Goal: Information Seeking & Learning: Learn about a topic

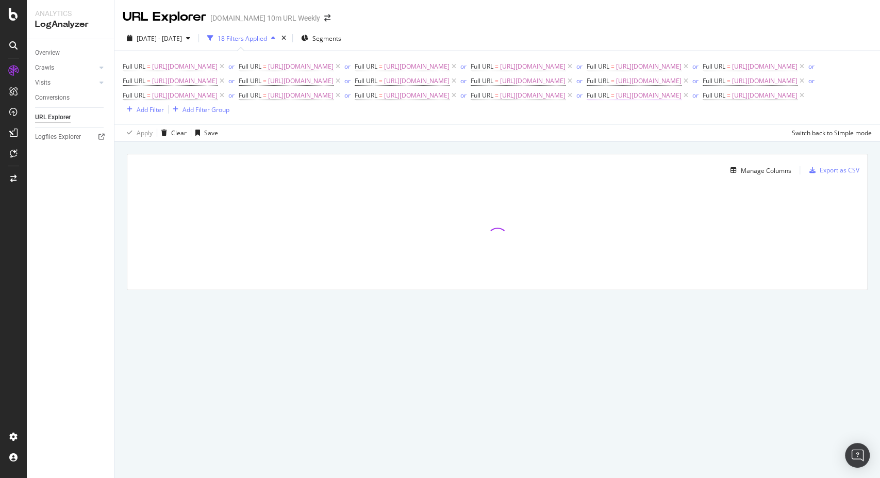
click at [616, 103] on span "[URL][DOMAIN_NAME]" at bounding box center [649, 95] width 66 height 14
click at [134, 210] on div at bounding box center [497, 237] width 740 height 103
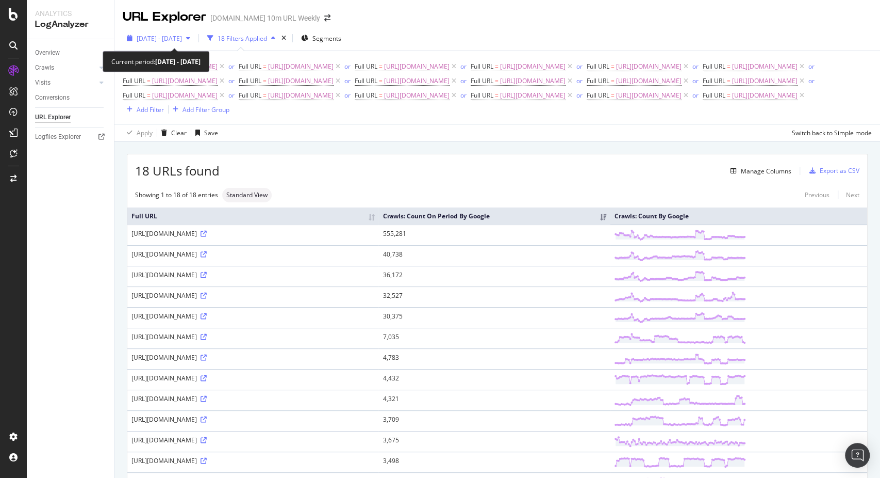
click at [182, 34] on span "[DATE] - [DATE]" at bounding box center [159, 38] width 45 height 9
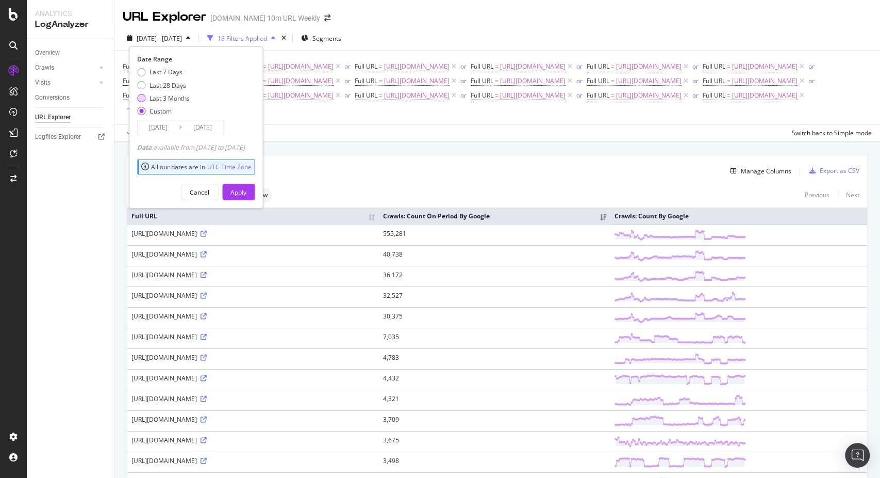
click at [175, 99] on div "Last 3 Months" at bounding box center [170, 98] width 40 height 9
type input "[DATE]"
click at [247, 194] on div "Apply" at bounding box center [239, 192] width 16 height 9
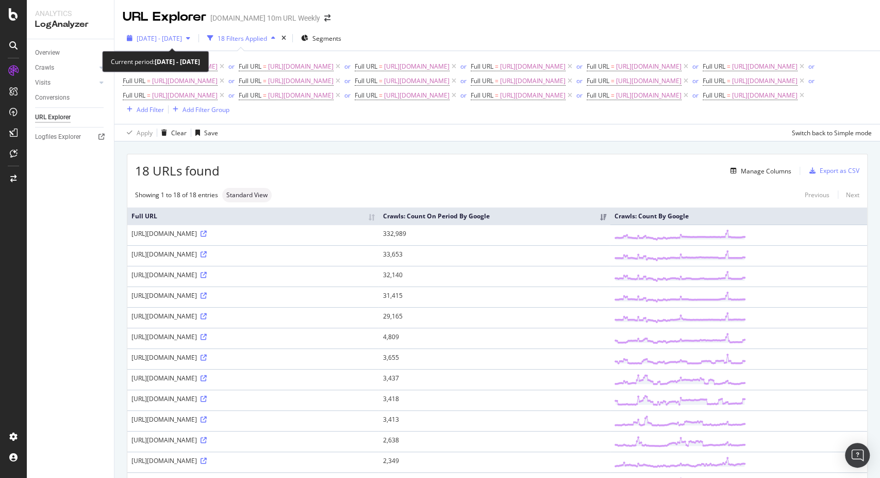
click at [182, 38] on span "[DATE] - [DATE]" at bounding box center [159, 38] width 45 height 9
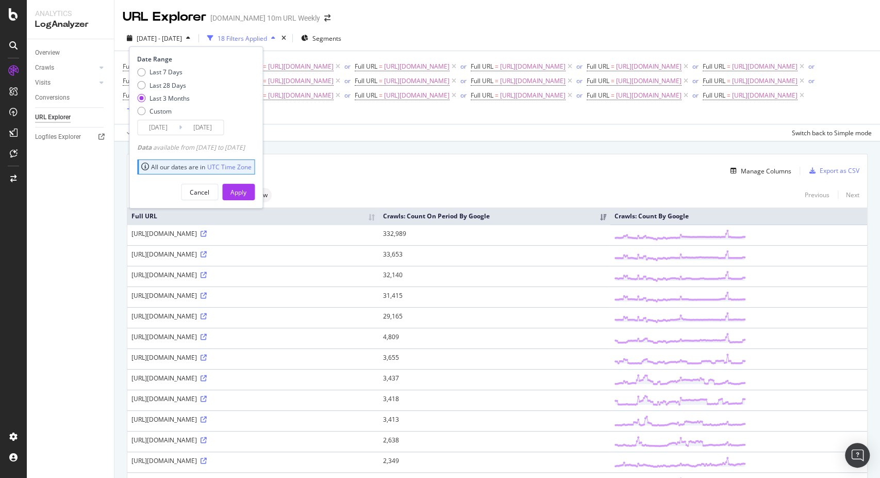
click at [169, 127] on input "[DATE]" at bounding box center [158, 127] width 41 height 14
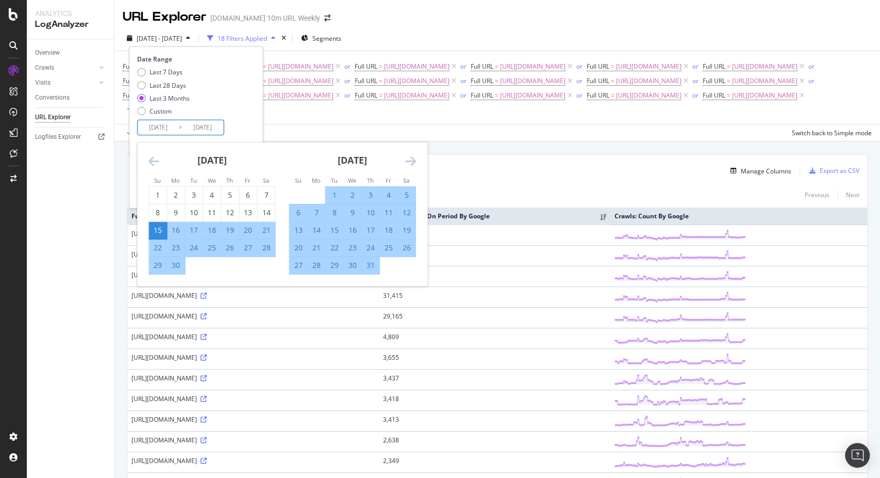
click at [148, 162] on div "[DATE] 1 2 3 4 5 6 7 8 9 10 11 12 13 14 15 16 17 18 19 20 21 22 23 24 25 26 27 …" at bounding box center [212, 208] width 140 height 132
click at [151, 161] on icon "Move backward to switch to the previous month." at bounding box center [154, 161] width 11 height 12
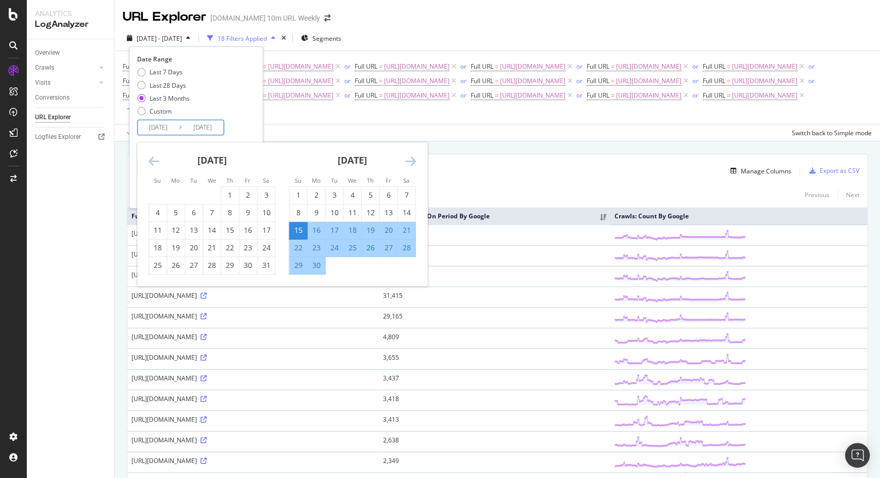
click at [151, 161] on icon "Move backward to switch to the previous month." at bounding box center [154, 161] width 11 height 12
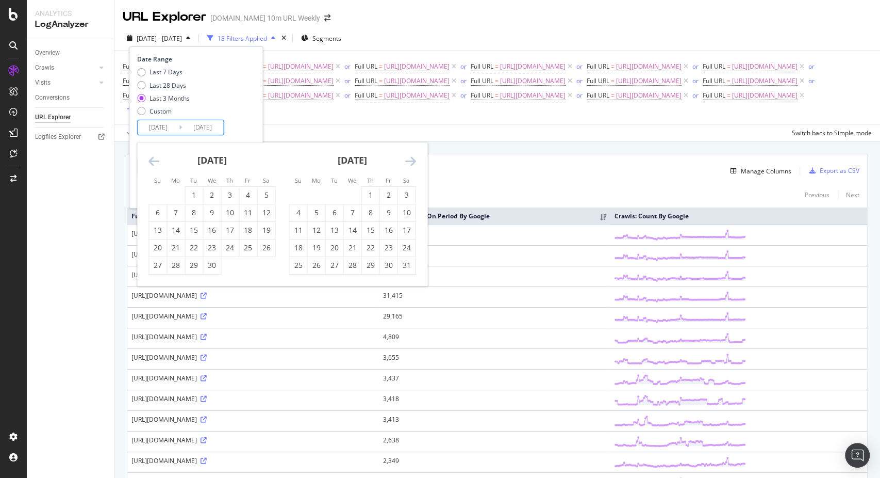
click at [151, 161] on icon "Move backward to switch to the previous month." at bounding box center [154, 161] width 11 height 12
click at [159, 192] on div "1" at bounding box center [158, 195] width 18 height 10
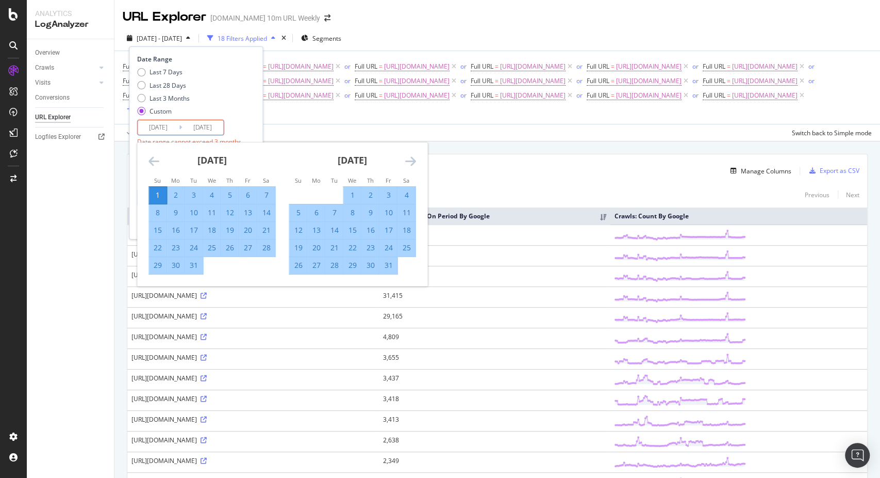
type input "[DATE]"
click at [318, 118] on div "Full URL = [URL][DOMAIN_NAME] or Full URL = [URL][DOMAIN_NAME] or Full URL = [U…" at bounding box center [497, 87] width 749 height 73
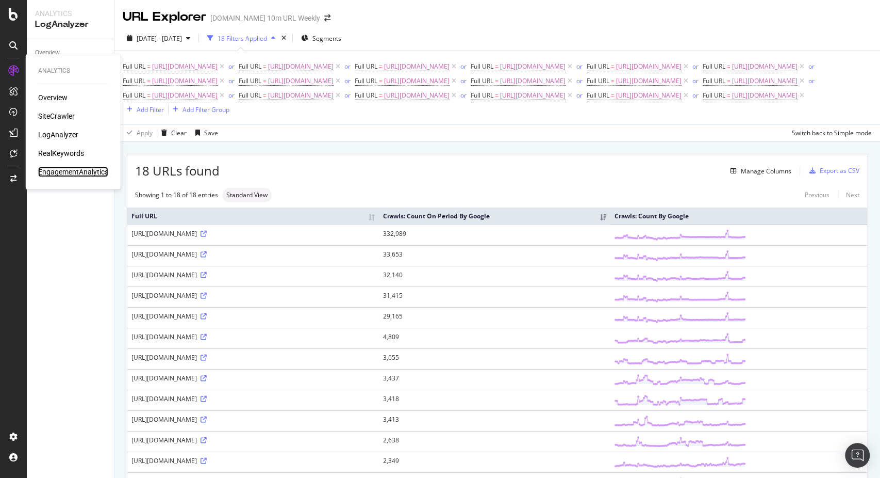
click at [50, 171] on div "EngagementAnalytics" at bounding box center [73, 172] width 70 height 10
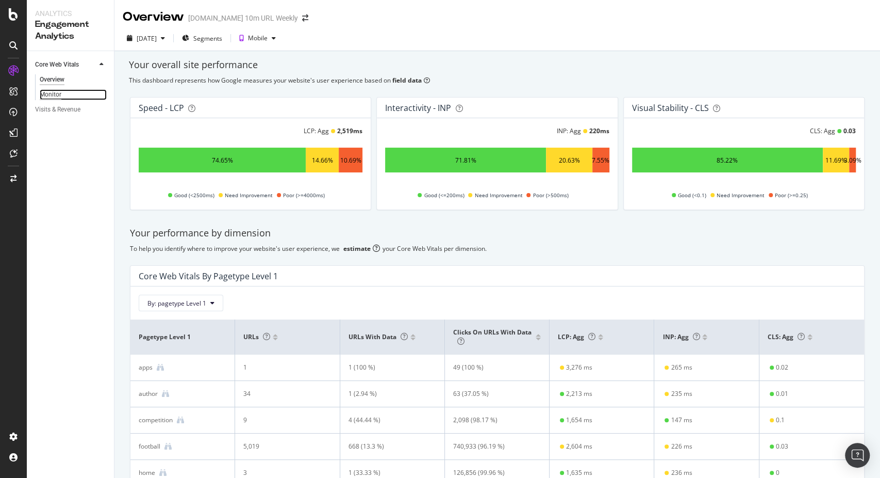
click at [47, 95] on div "Monitor" at bounding box center [51, 94] width 22 height 11
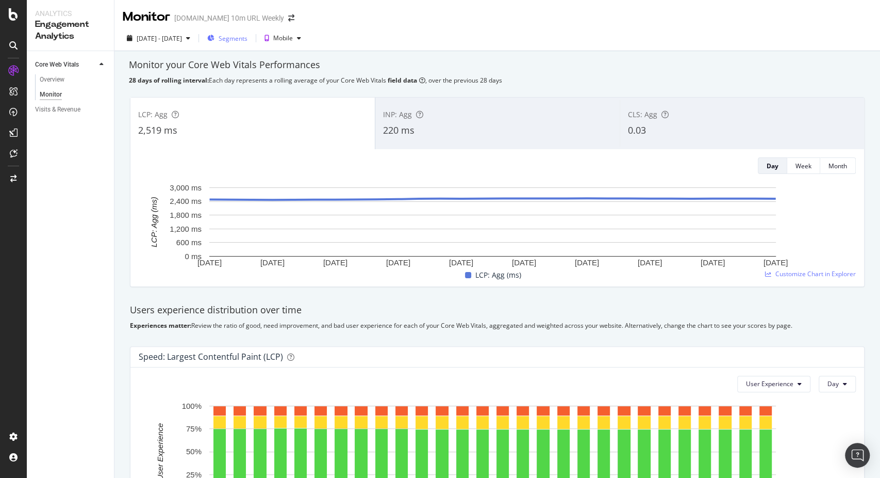
click at [248, 37] on span "Segments" at bounding box center [233, 38] width 29 height 9
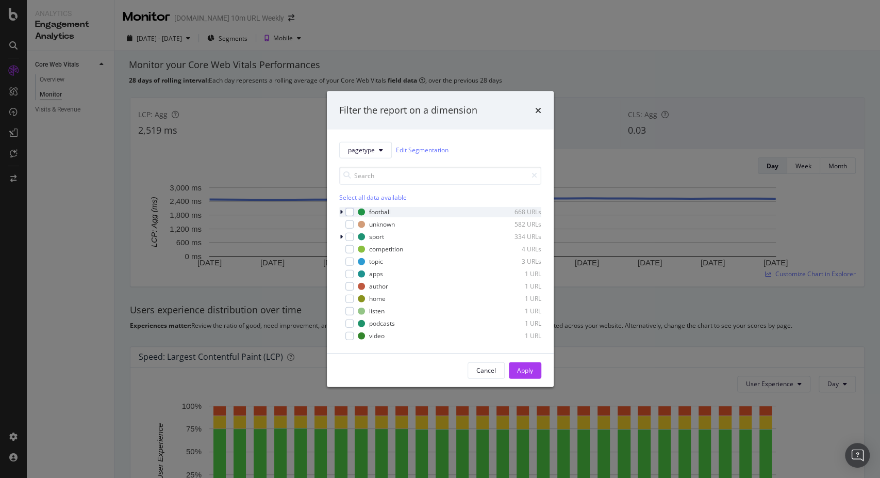
click at [343, 211] on div "modal" at bounding box center [342, 211] width 6 height 10
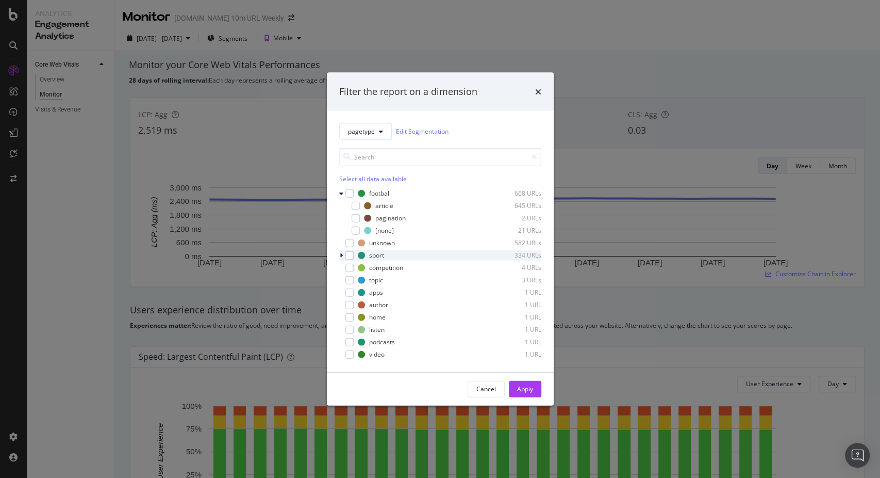
click at [342, 254] on icon "modal" at bounding box center [341, 255] width 3 height 6
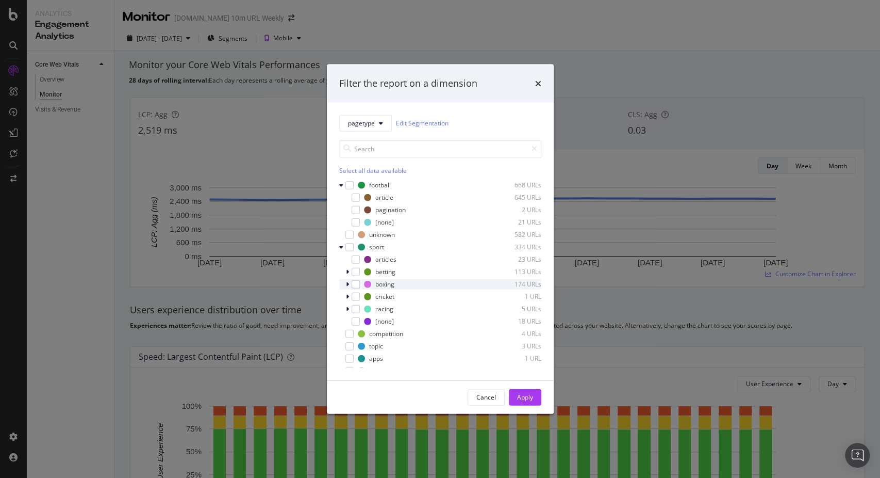
click at [347, 284] on icon "modal" at bounding box center [347, 284] width 3 height 6
click at [372, 125] on span "pagetype" at bounding box center [361, 123] width 27 height 9
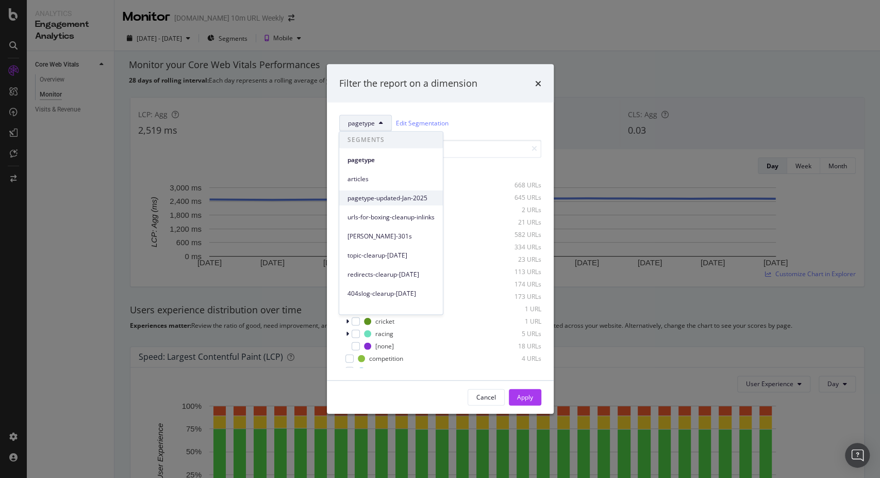
click at [380, 203] on div "pagetype-updated-Jan-2025" at bounding box center [391, 197] width 104 height 15
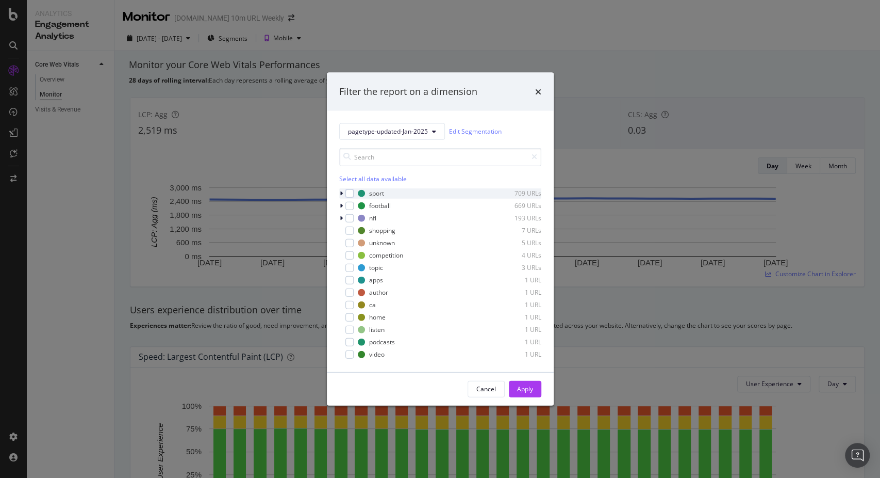
click at [340, 193] on icon "modal" at bounding box center [341, 193] width 3 height 6
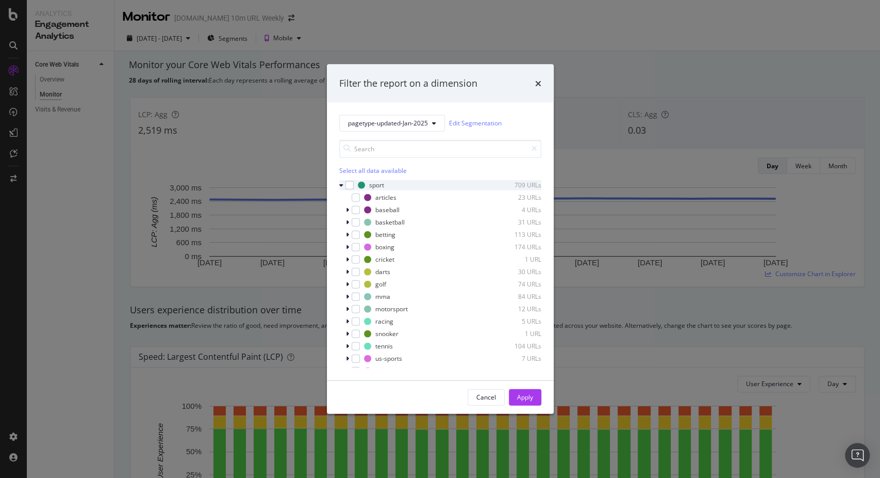
click at [343, 186] on div "modal" at bounding box center [342, 184] width 6 height 10
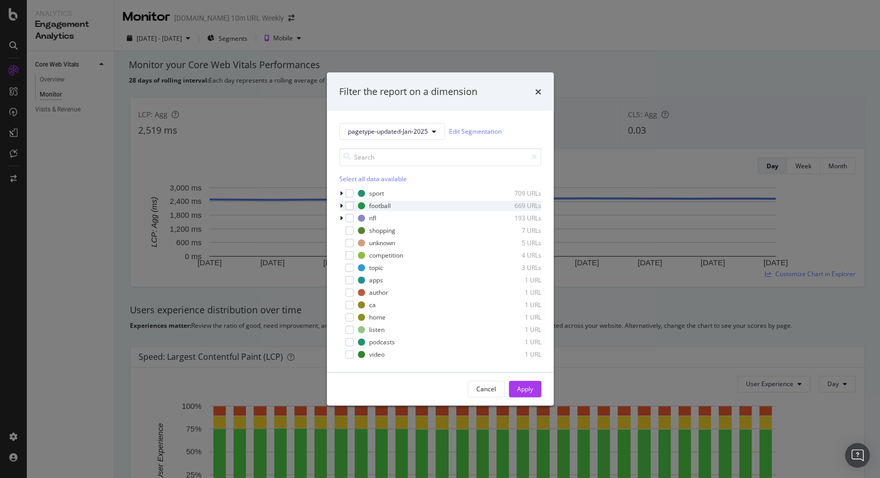
click at [343, 202] on div "modal" at bounding box center [342, 205] width 6 height 10
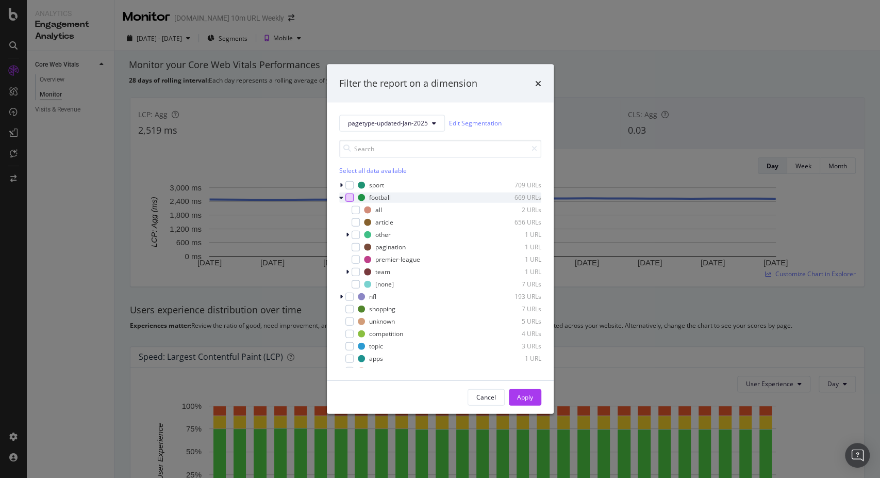
click at [346, 197] on div "modal" at bounding box center [350, 197] width 8 height 8
click at [349, 194] on icon "modal" at bounding box center [349, 196] width 5 height 5
click at [348, 232] on icon "modal" at bounding box center [347, 234] width 3 height 6
click at [348, 232] on icon "modal" at bounding box center [348, 234] width 4 height 6
click at [342, 294] on div "modal" at bounding box center [342, 296] width 6 height 10
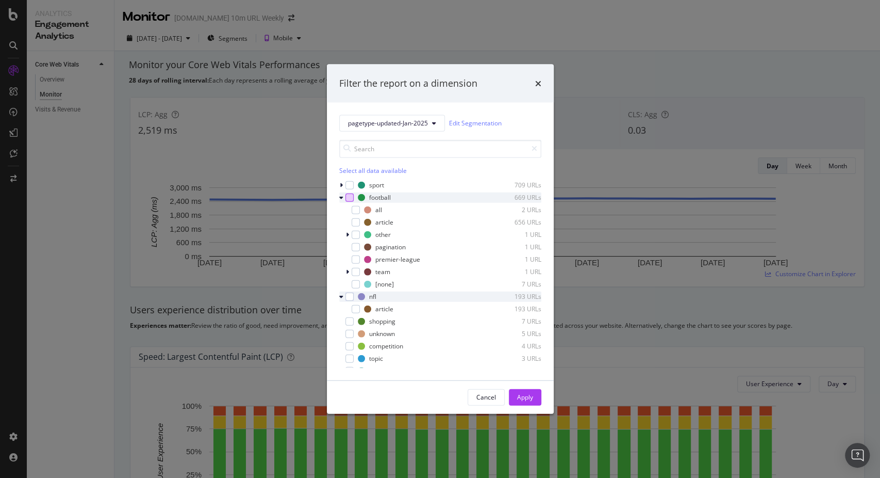
click at [342, 294] on icon "modal" at bounding box center [341, 296] width 4 height 6
click at [350, 199] on div "modal" at bounding box center [350, 197] width 8 height 8
click at [350, 199] on icon "modal" at bounding box center [349, 196] width 5 height 5
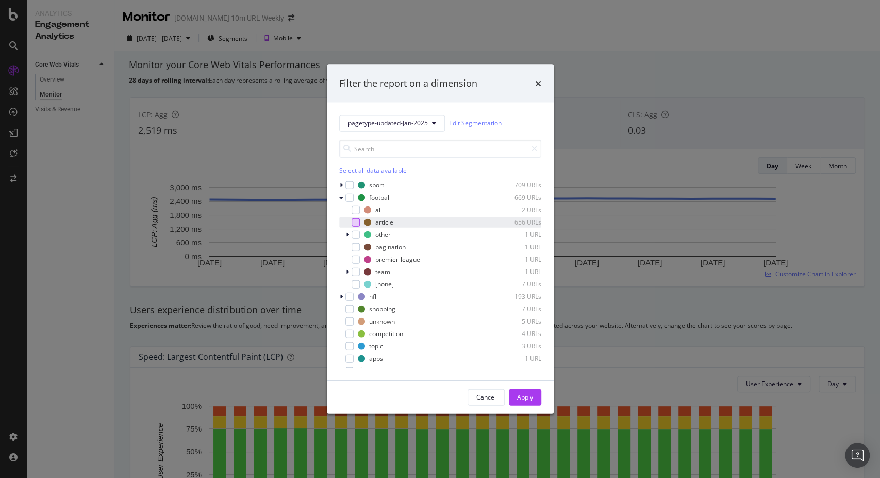
click at [355, 220] on div "modal" at bounding box center [356, 222] width 8 height 8
click at [526, 396] on div "Apply" at bounding box center [525, 396] width 16 height 9
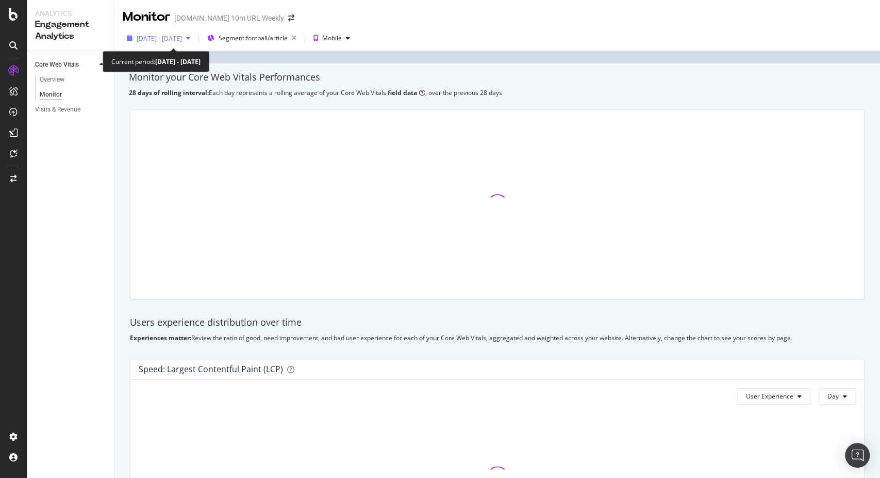
click at [182, 37] on span "[DATE] - [DATE]" at bounding box center [159, 38] width 45 height 9
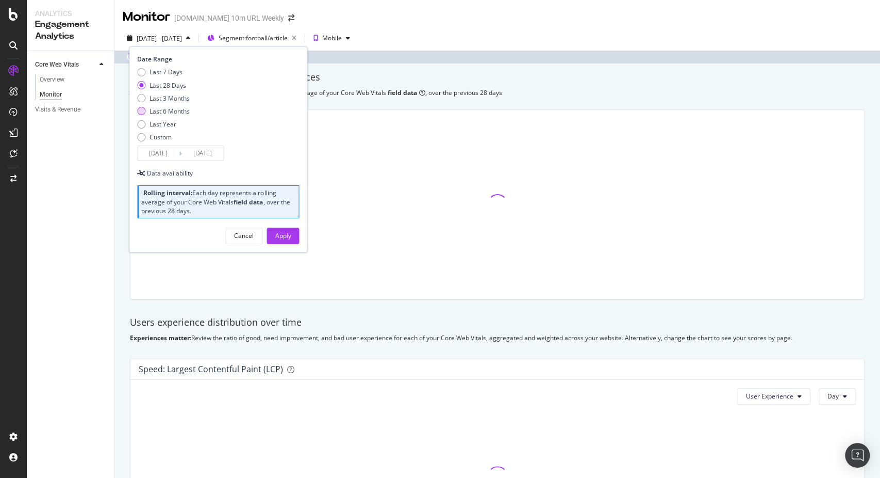
click at [166, 108] on div "Last 6 Months" at bounding box center [170, 111] width 40 height 9
type input "[DATE]"
click at [282, 236] on div "Apply" at bounding box center [283, 235] width 16 height 9
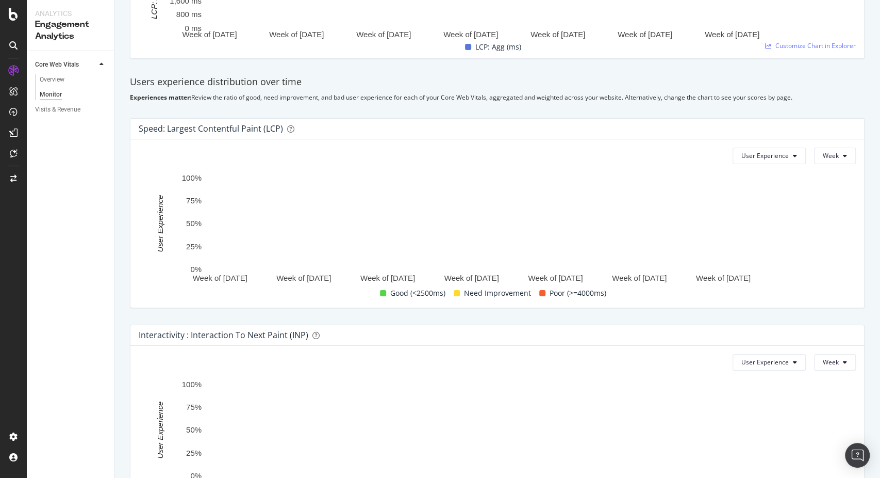
scroll to position [11, 0]
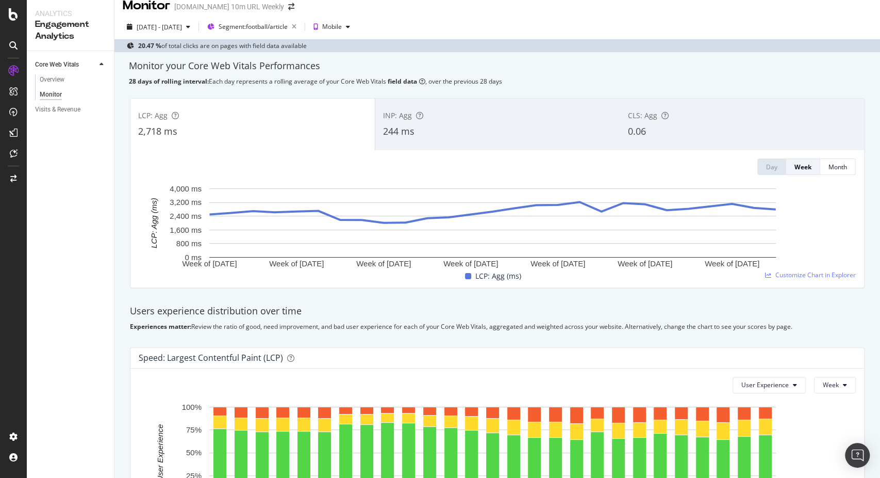
click at [193, 14] on div "[DATE] - [DATE] Segment: football/article Mobile 20.47 % of total clicks are on…" at bounding box center [497, 33] width 766 height 38
click at [182, 24] on span "[DATE] - [DATE]" at bounding box center [159, 27] width 45 height 9
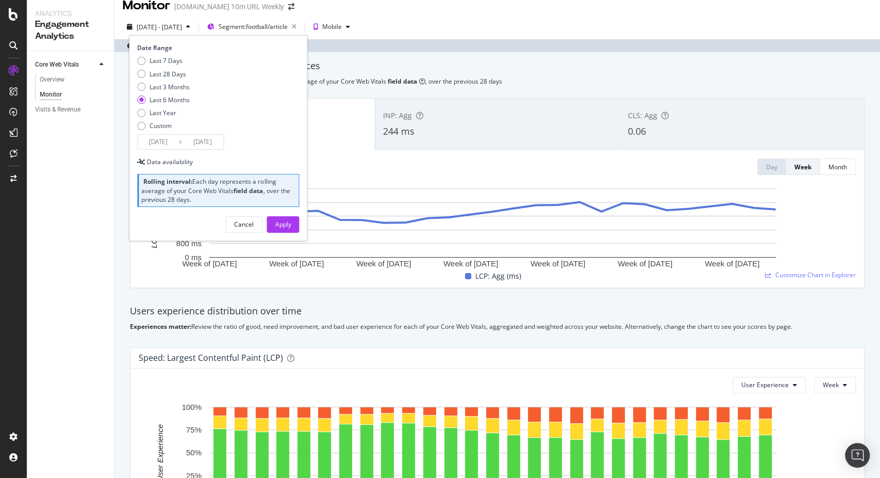
click at [198, 139] on input "[DATE]" at bounding box center [202, 142] width 41 height 14
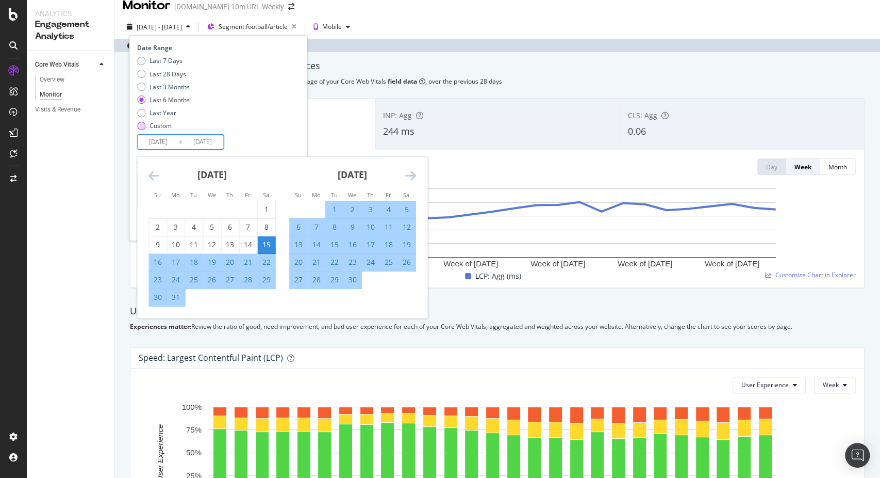
click at [161, 128] on div "Custom" at bounding box center [161, 125] width 22 height 9
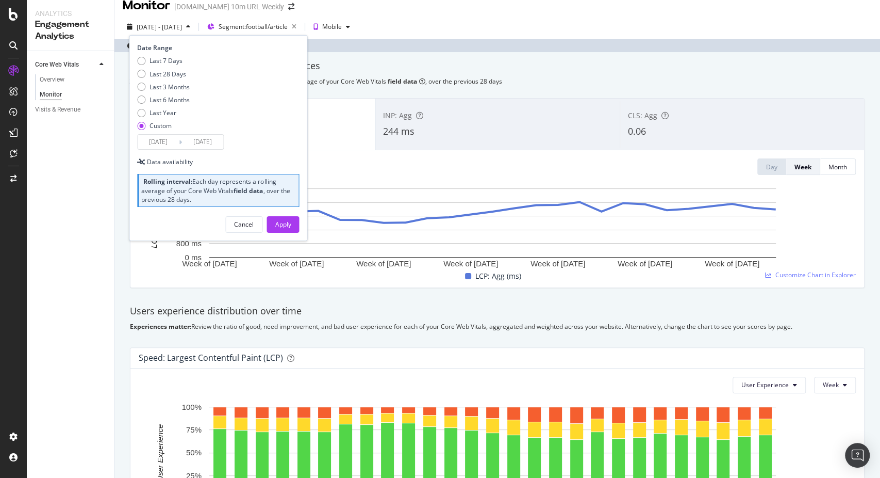
click at [158, 141] on input "[DATE]" at bounding box center [158, 142] width 41 height 14
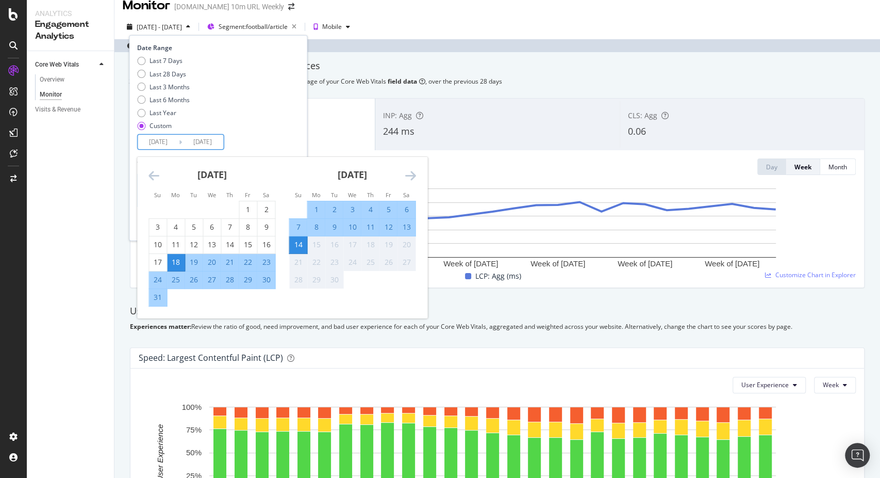
click at [158, 141] on input "[DATE]" at bounding box center [158, 142] width 41 height 14
drag, startPoint x: 144, startPoint y: 170, endPoint x: 151, endPoint y: 172, distance: 6.7
click at [146, 172] on div "[DATE] 1 2 3 4 5 6 7 8 9 10 11 12 13 14 15 16 17 18 19 20 21 22 23 24 25 26 27 …" at bounding box center [212, 232] width 140 height 150
click at [151, 172] on icon "Move backward to switch to the previous month." at bounding box center [154, 175] width 11 height 12
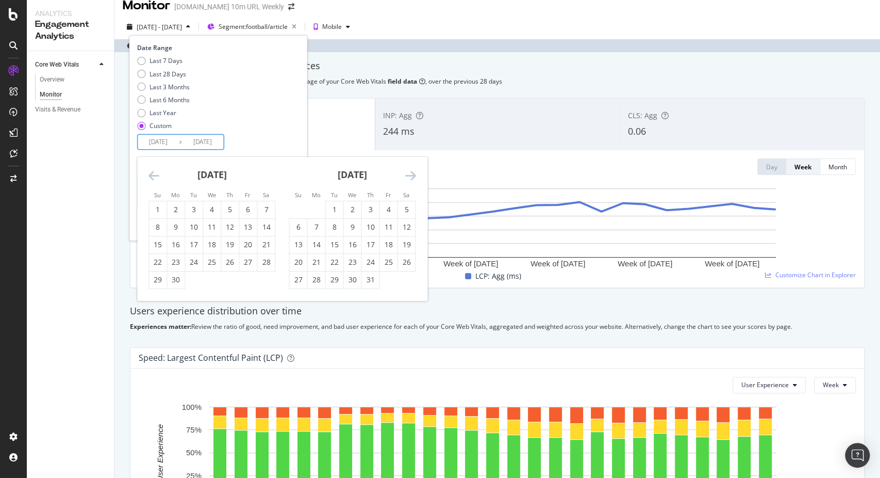
click at [151, 172] on icon "Move backward to switch to the previous month." at bounding box center [154, 175] width 11 height 12
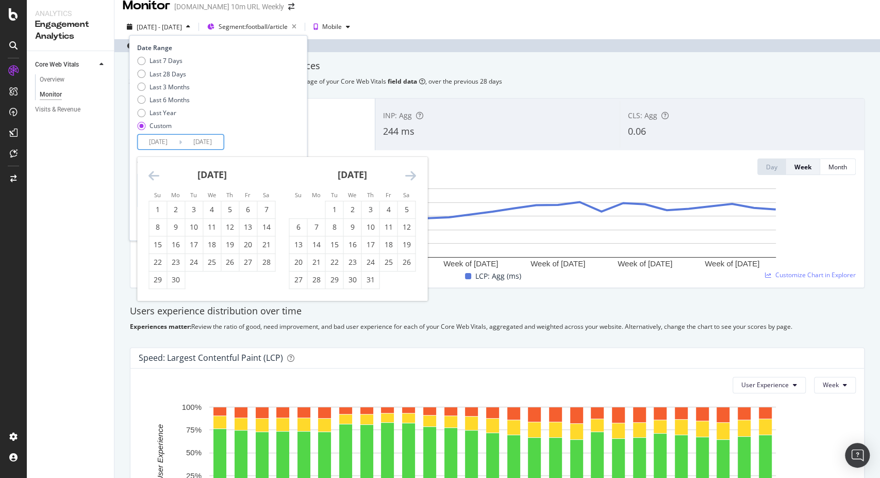
click at [151, 172] on icon "Move backward to switch to the previous month." at bounding box center [154, 175] width 11 height 12
click at [160, 206] on div "1" at bounding box center [158, 209] width 18 height 10
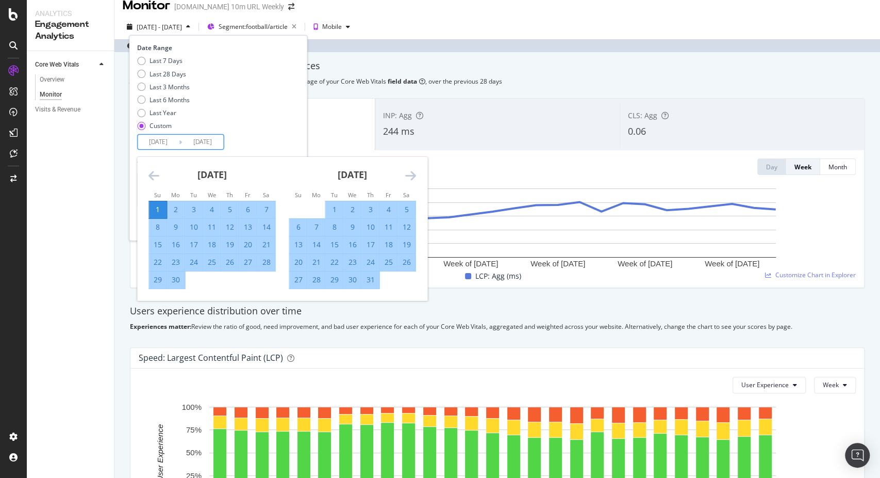
type input "[DATE]"
click at [250, 129] on div "Last 7 Days Last 28 Days Last 3 Months Last 6 Months Last Year Custom" at bounding box center [216, 95] width 159 height 78
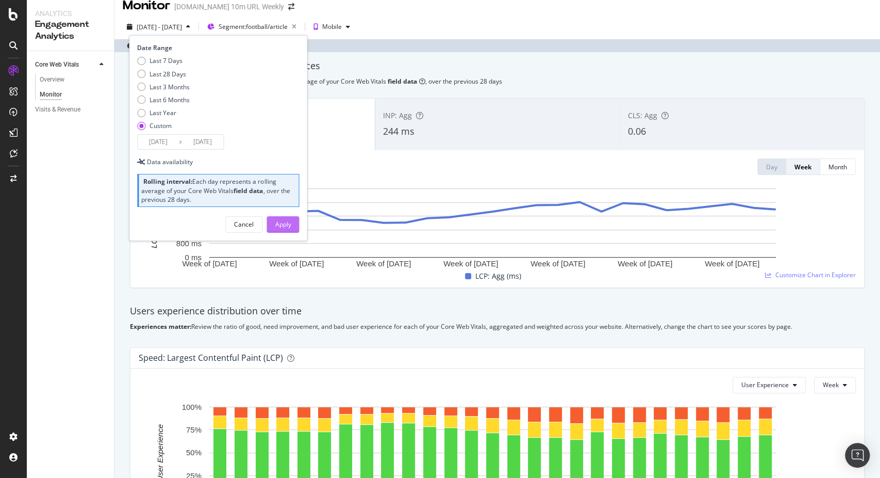
click at [289, 227] on div "Apply" at bounding box center [283, 224] width 16 height 9
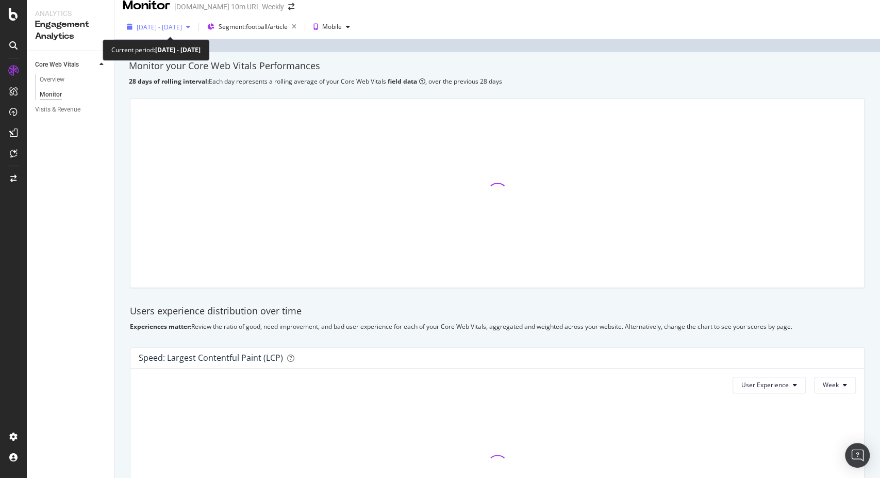
click at [175, 28] on span "[DATE] - [DATE]" at bounding box center [159, 27] width 45 height 9
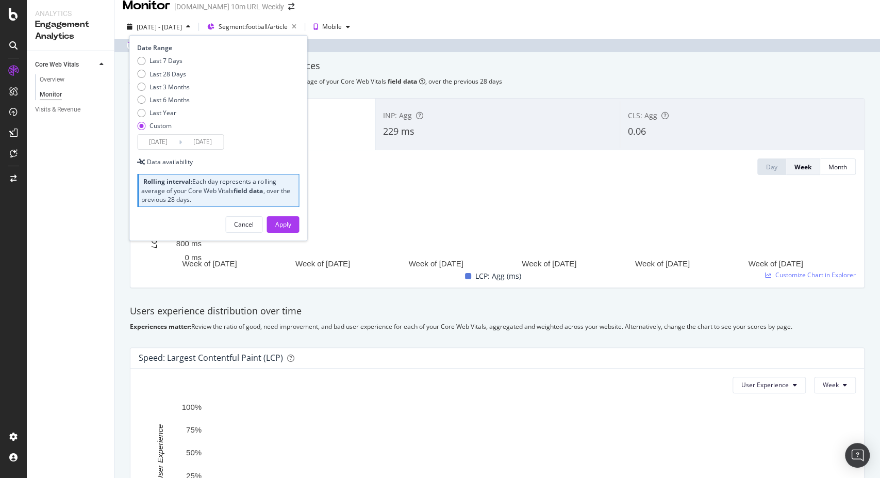
click at [416, 217] on rect "A chart." at bounding box center [492, 222] width 567 height 69
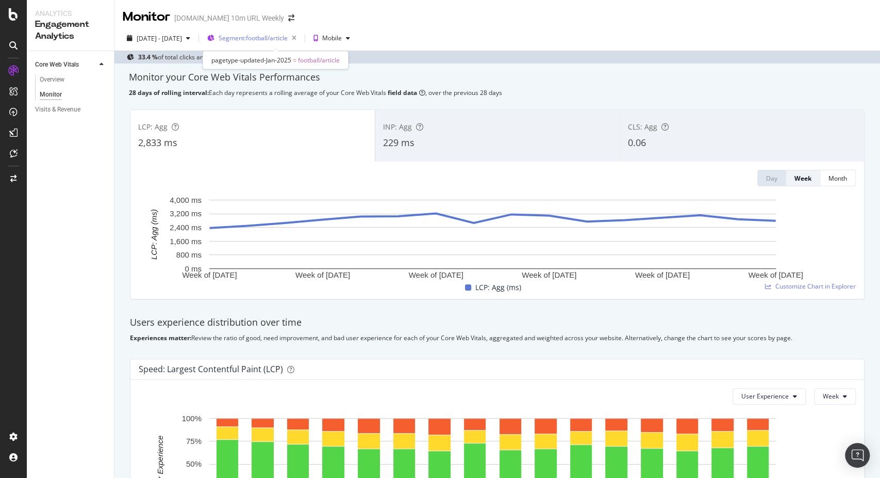
click at [251, 38] on span "Segment: football/article" at bounding box center [253, 38] width 69 height 9
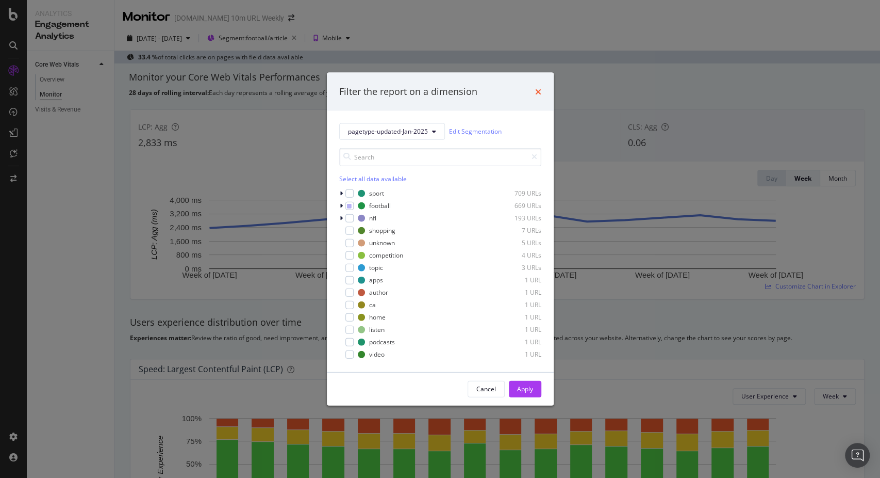
click at [536, 92] on icon "times" at bounding box center [538, 91] width 6 height 8
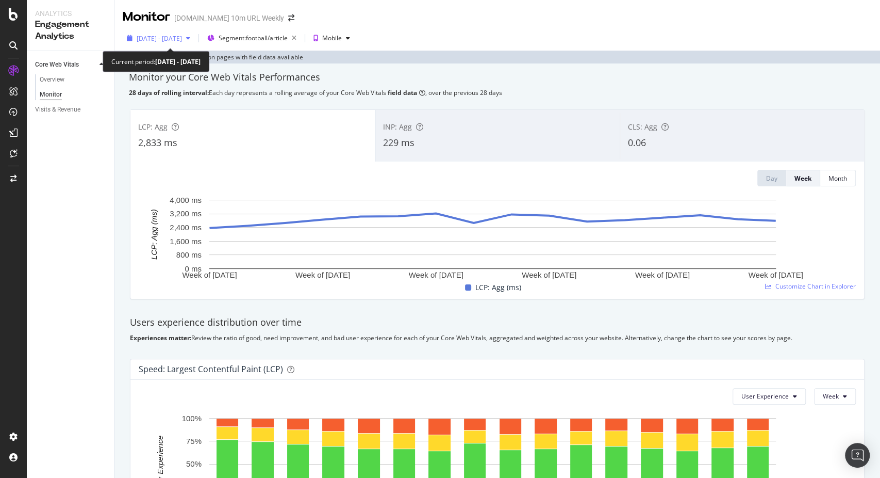
click at [182, 41] on span "[DATE] - [DATE]" at bounding box center [159, 38] width 45 height 9
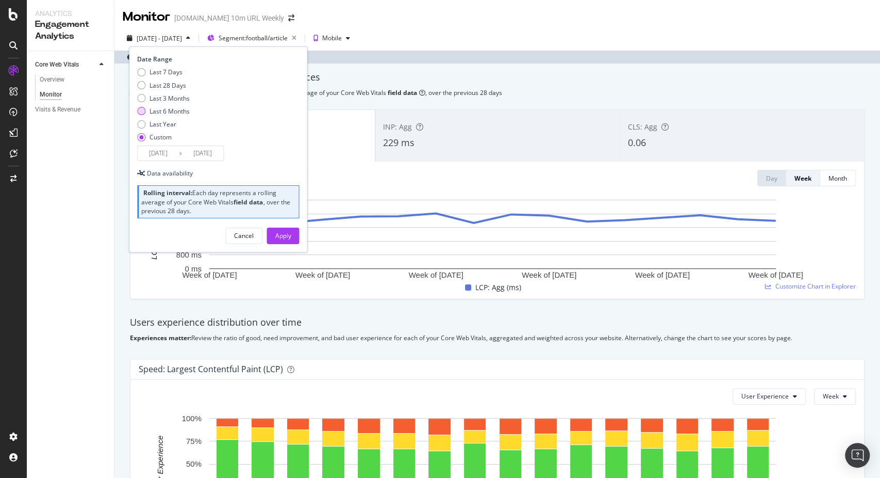
click at [165, 111] on div "Last 6 Months" at bounding box center [170, 111] width 40 height 9
click at [162, 121] on div "Last Year" at bounding box center [163, 124] width 27 height 9
type input "[DATE]"
click at [281, 234] on div "Apply" at bounding box center [283, 235] width 16 height 9
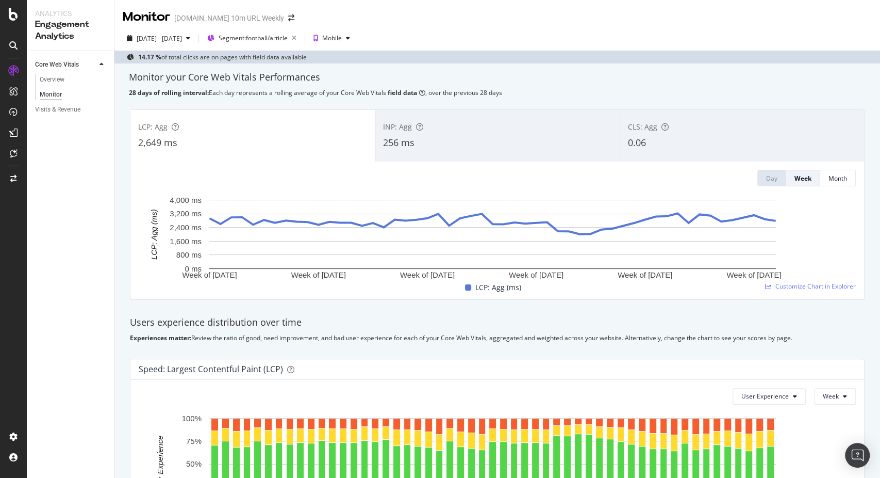
click at [450, 141] on div "256 ms" at bounding box center [497, 142] width 229 height 13
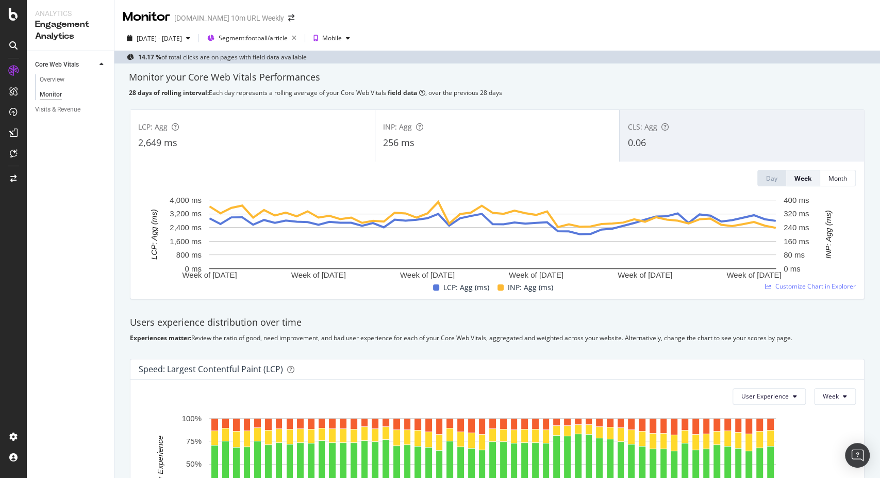
click at [337, 143] on div "2,649 ms" at bounding box center [252, 142] width 229 height 13
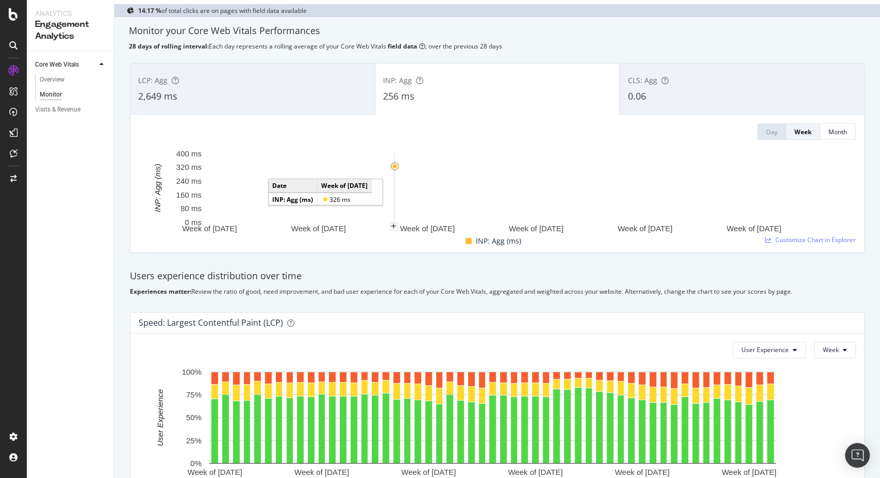
scroll to position [57, 0]
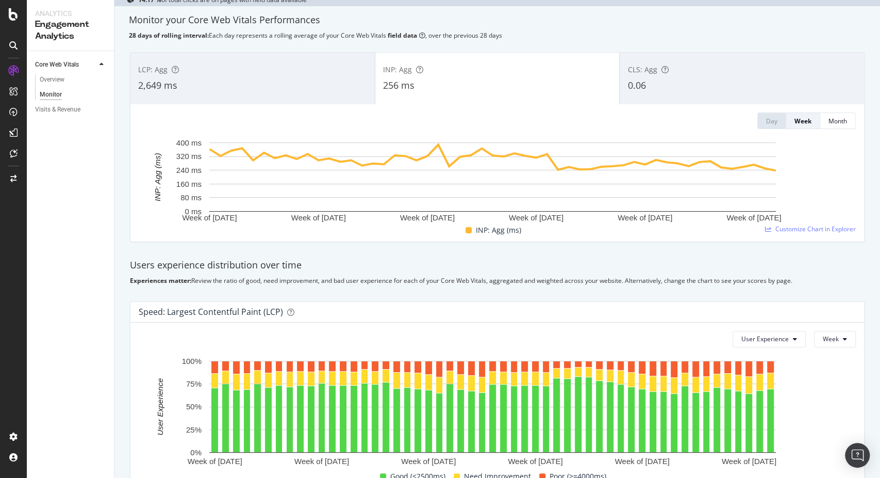
click at [717, 58] on div "CLS: Agg 0.06" at bounding box center [742, 78] width 244 height 46
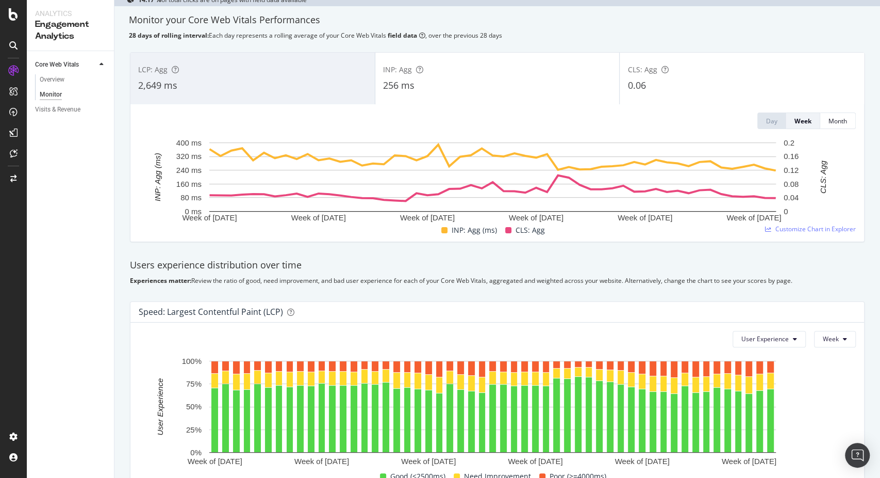
click at [441, 95] on div "INP: Agg 256 ms" at bounding box center [497, 78] width 244 height 46
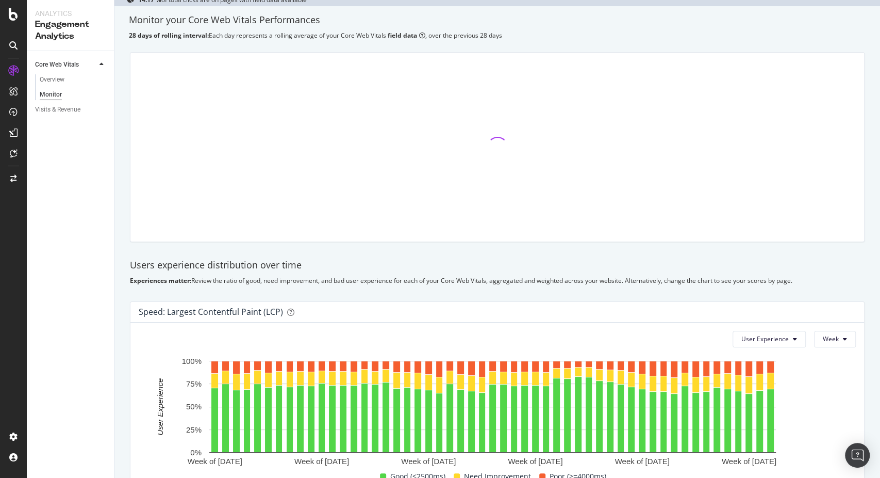
scroll to position [0, 0]
